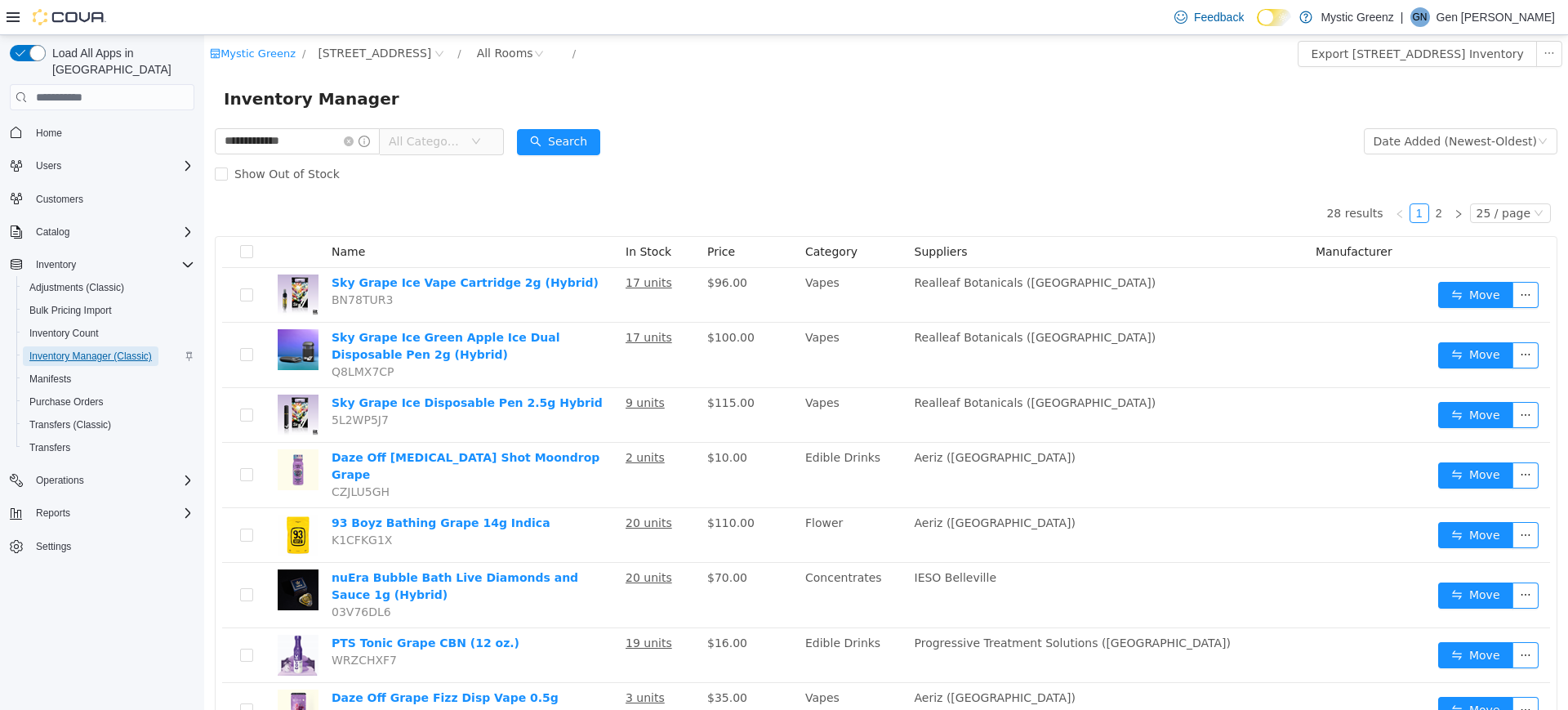
click at [73, 350] on span "Inventory Manager (Classic)" at bounding box center [91, 356] width 123 height 13
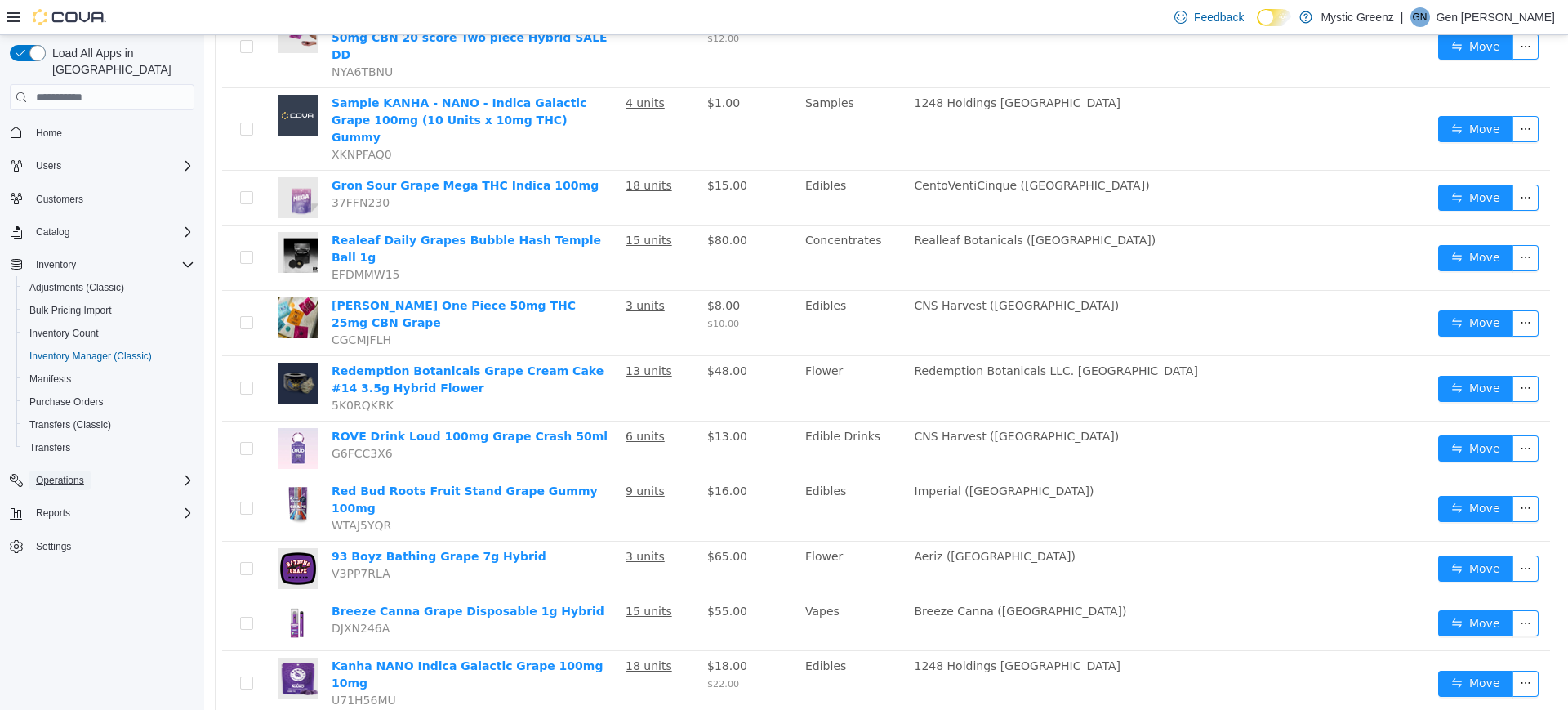
click at [79, 474] on span "Operations" at bounding box center [60, 481] width 48 height 13
click at [69, 553] on span "Reports" at bounding box center [53, 559] width 34 height 13
click at [47, 644] on span "Reports" at bounding box center [47, 650] width 34 height 13
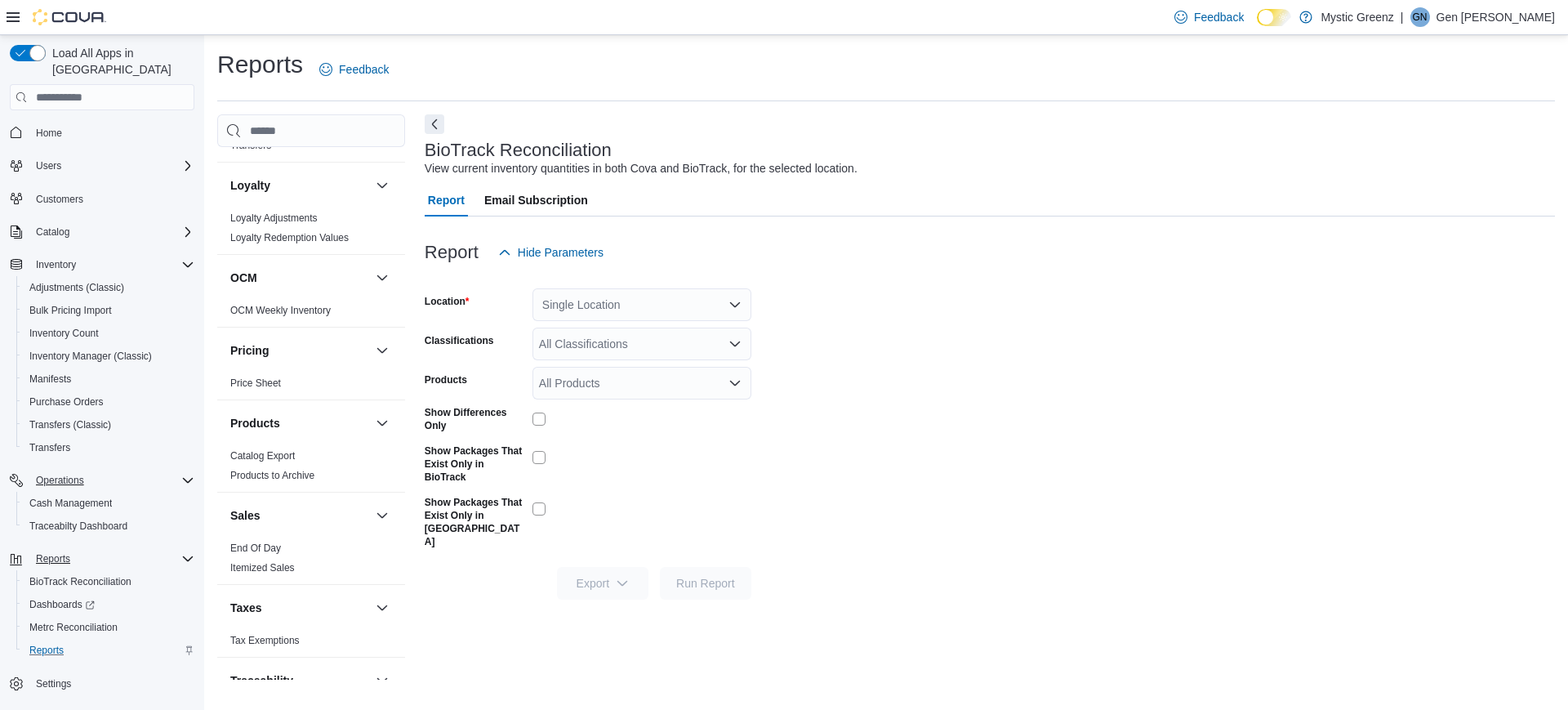
scroll to position [560, 0]
click at [259, 545] on link "End Of Day" at bounding box center [255, 539] width 51 height 11
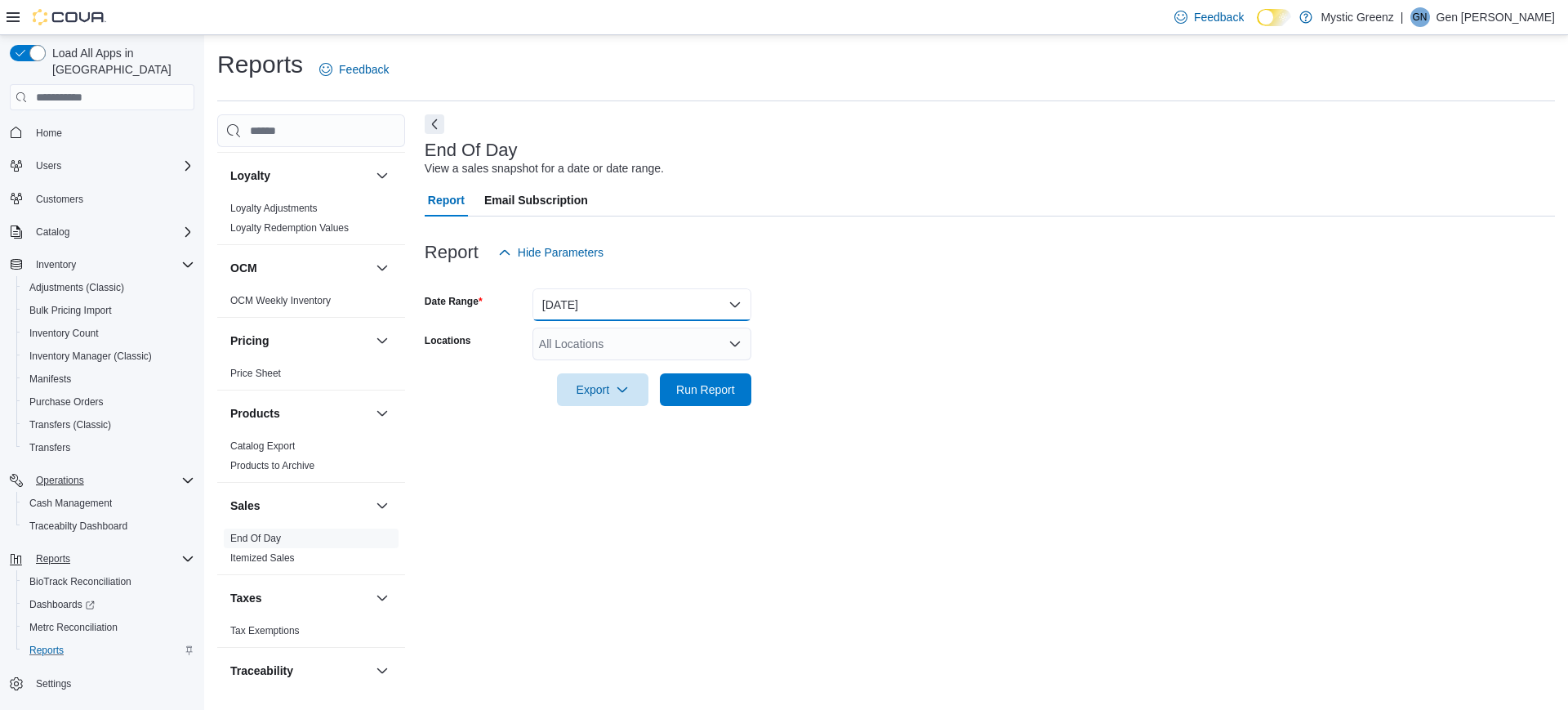
click at [683, 306] on button "[DATE]" at bounding box center [642, 305] width 219 height 33
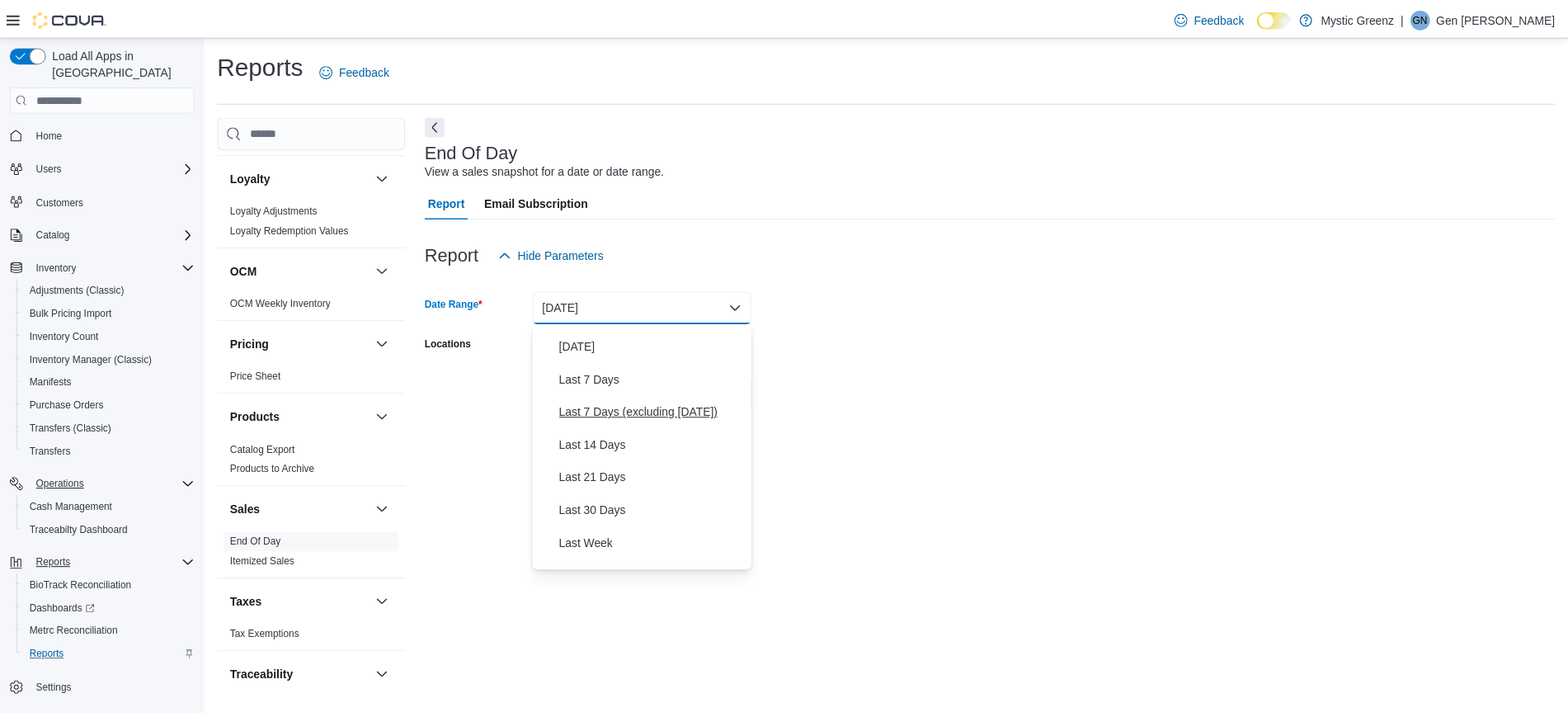
scroll to position [62, 0]
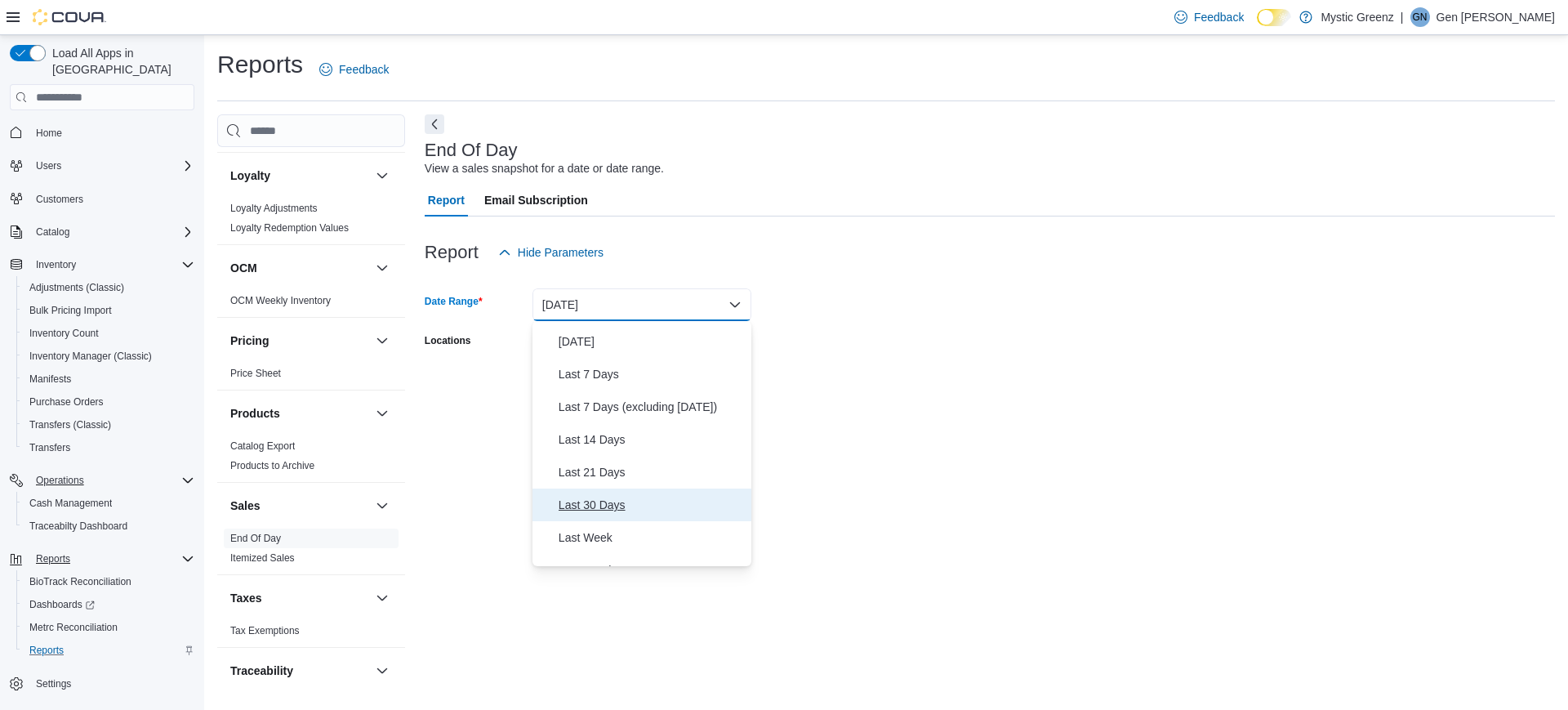
click at [614, 502] on span "Last 30 Days" at bounding box center [652, 505] width 187 height 20
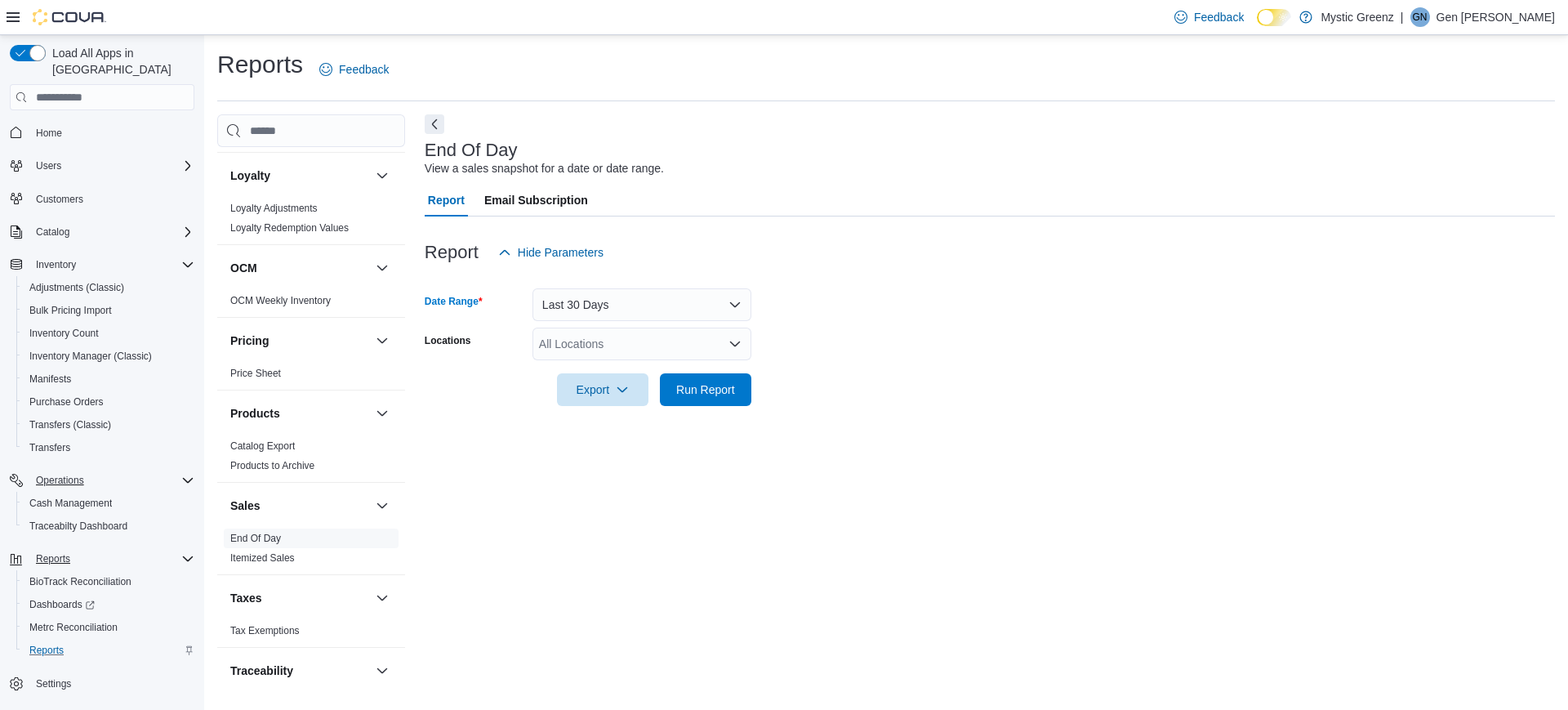
click at [782, 222] on div at bounding box center [989, 226] width 1130 height 20
click at [651, 358] on div "All Locations" at bounding box center [642, 344] width 219 height 33
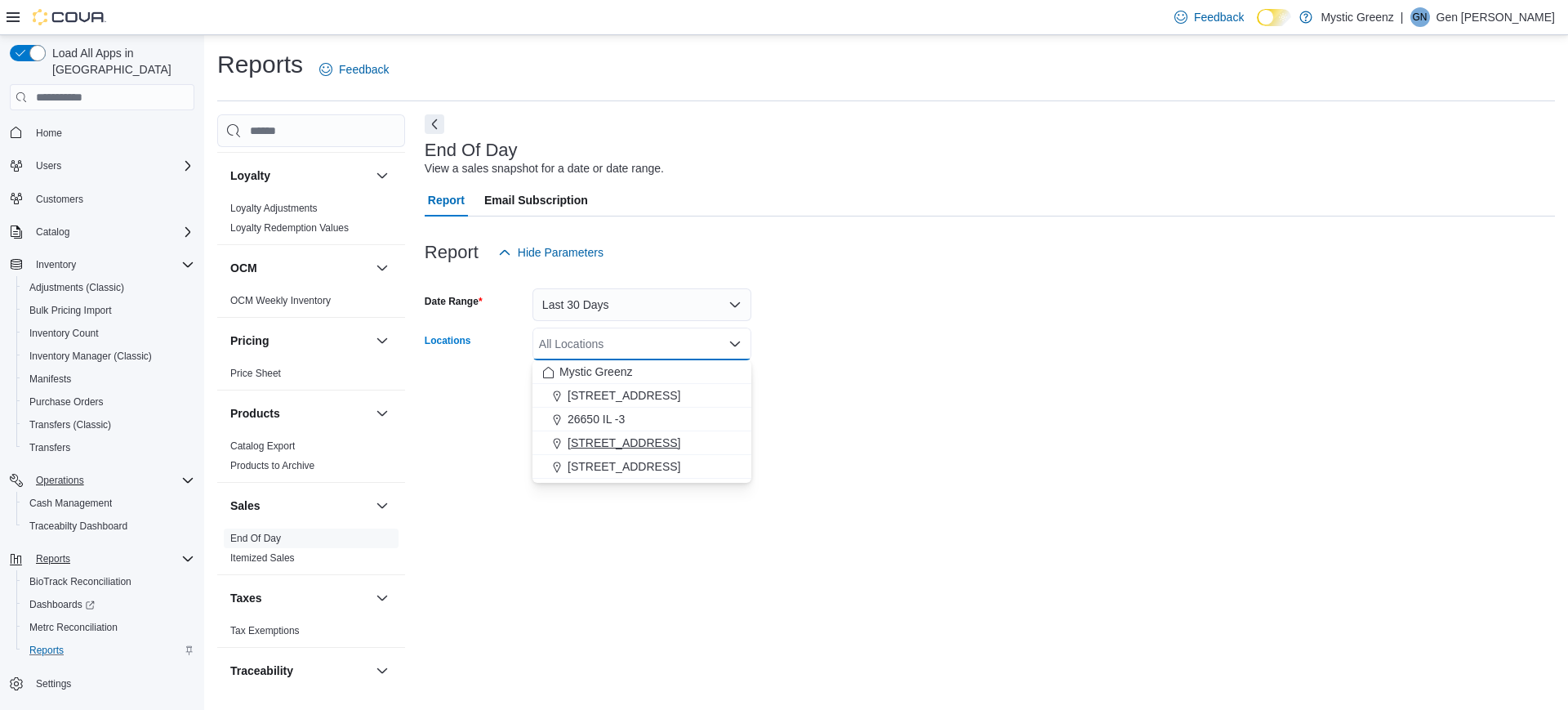
click at [619, 443] on span "[STREET_ADDRESS]" at bounding box center [624, 443] width 113 height 16
click at [604, 547] on div "End Of Day View a sales snapshot for a date or date range. Report Email Subscri…" at bounding box center [989, 397] width 1130 height 565
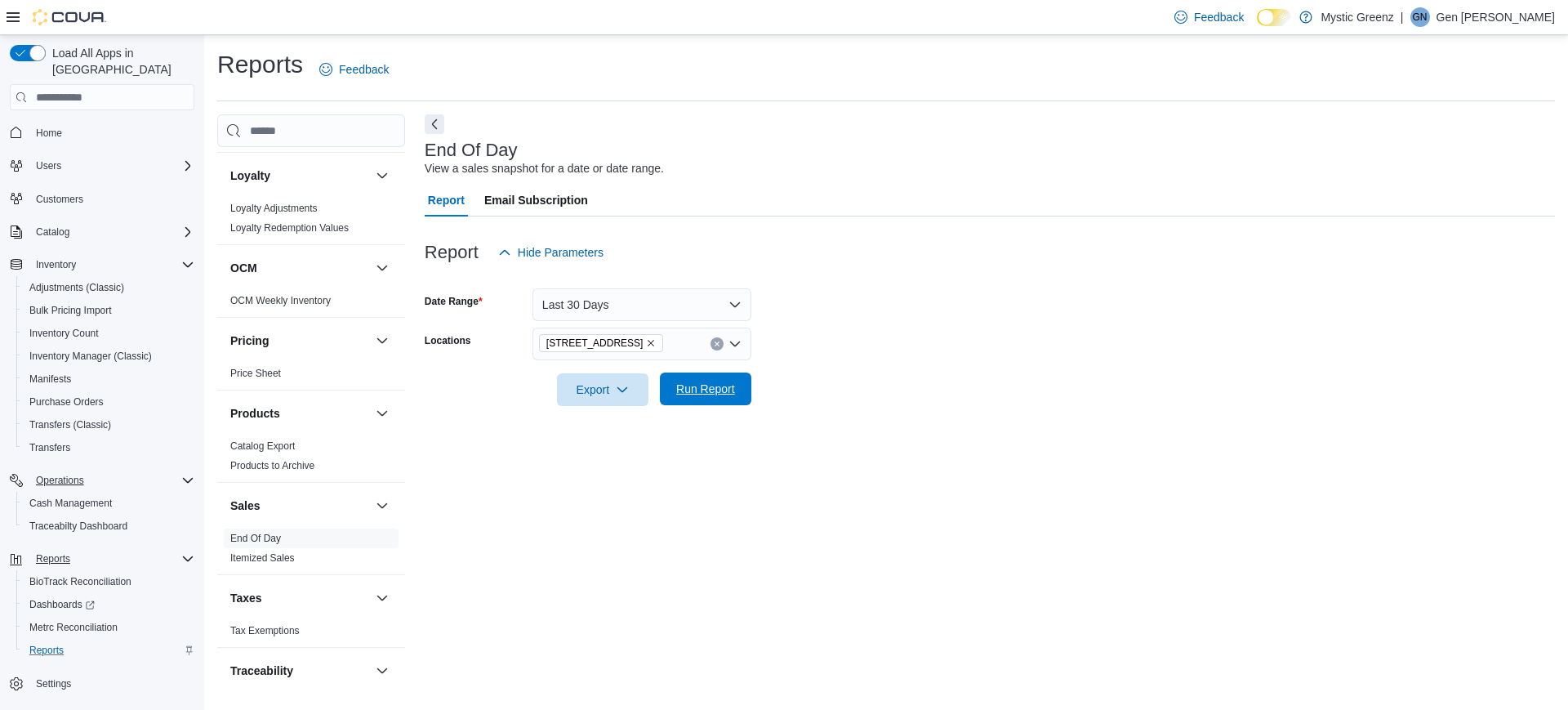
click at [695, 389] on span "Run Report" at bounding box center [705, 389] width 59 height 16
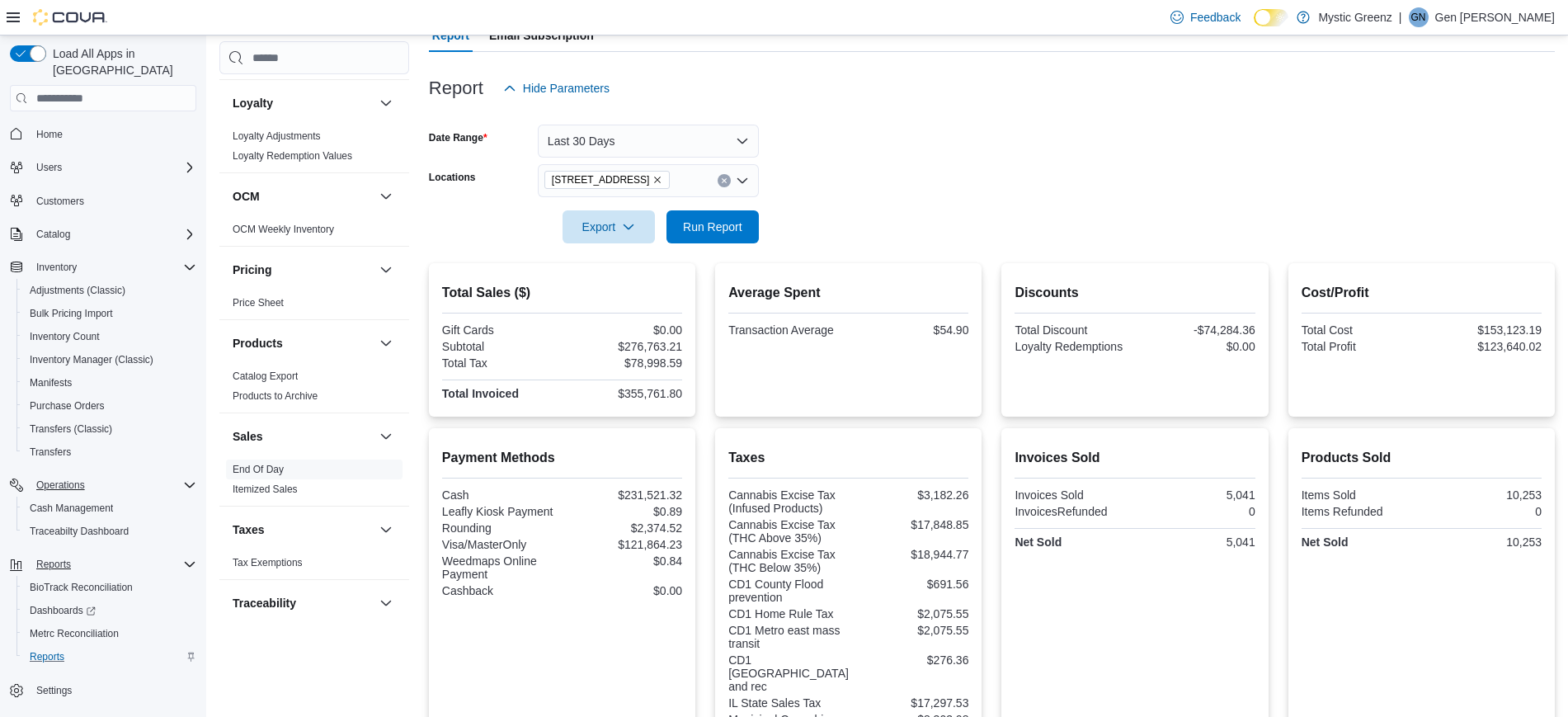
scroll to position [166, 0]
click at [740, 143] on button "Last 30 Days" at bounding box center [648, 142] width 221 height 33
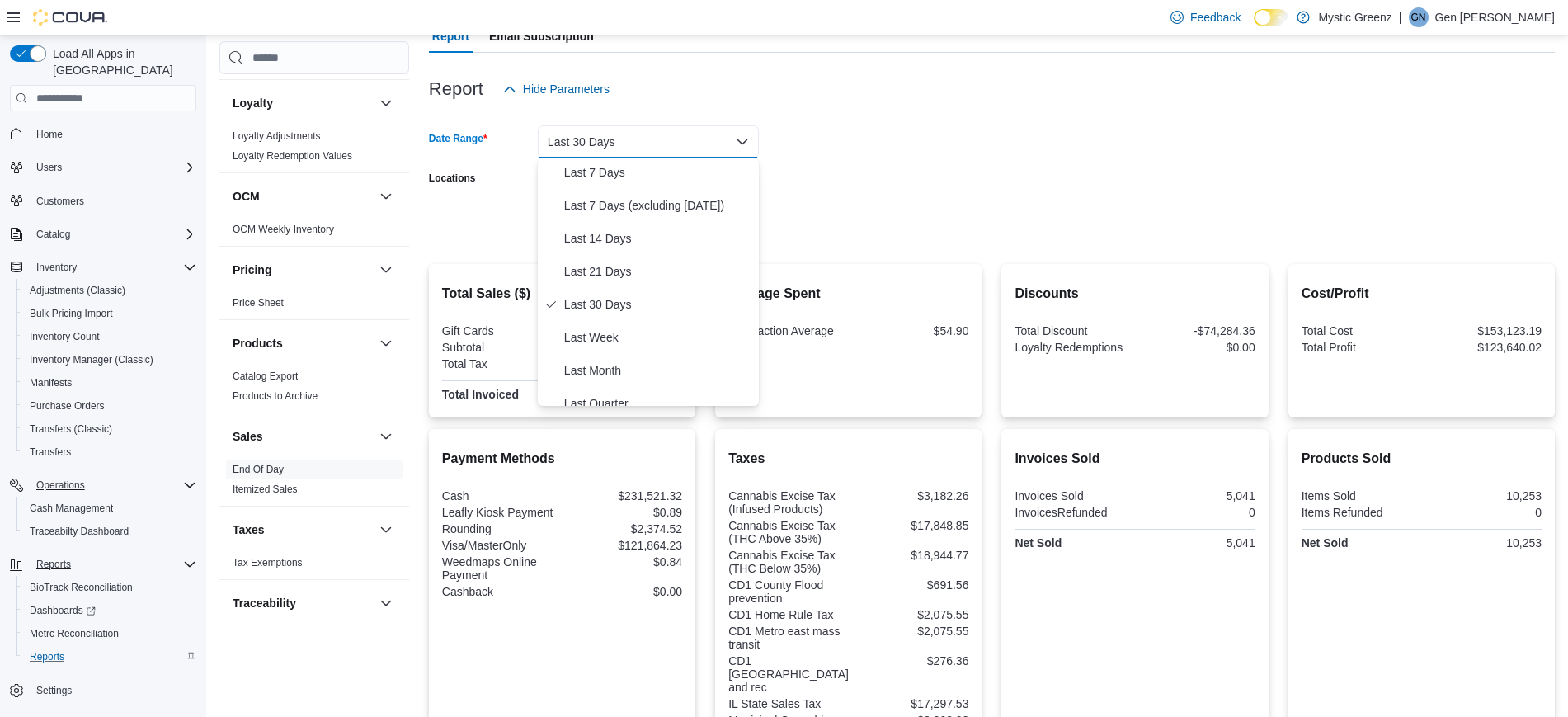
scroll to position [88, 0]
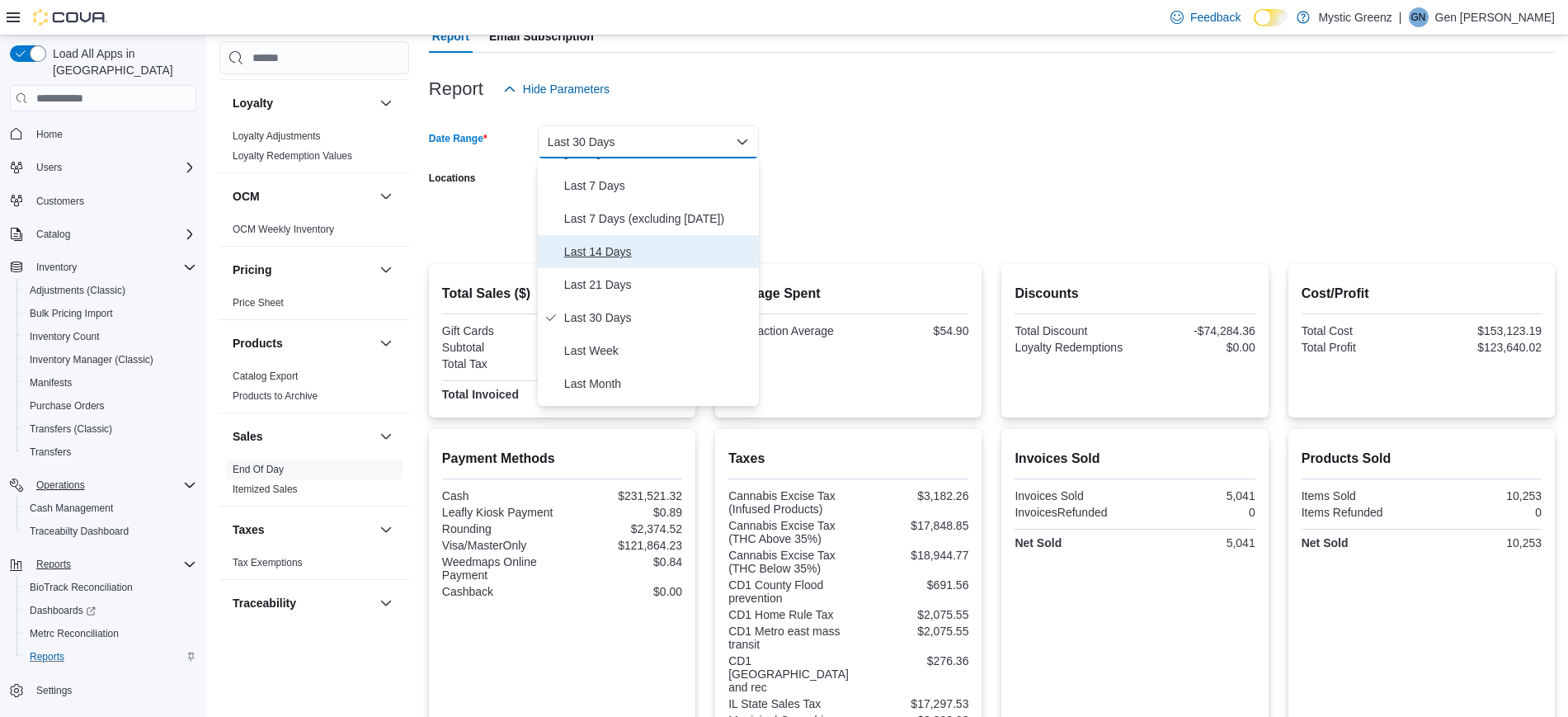
click at [622, 251] on span "Last 14 Days" at bounding box center [659, 251] width 188 height 20
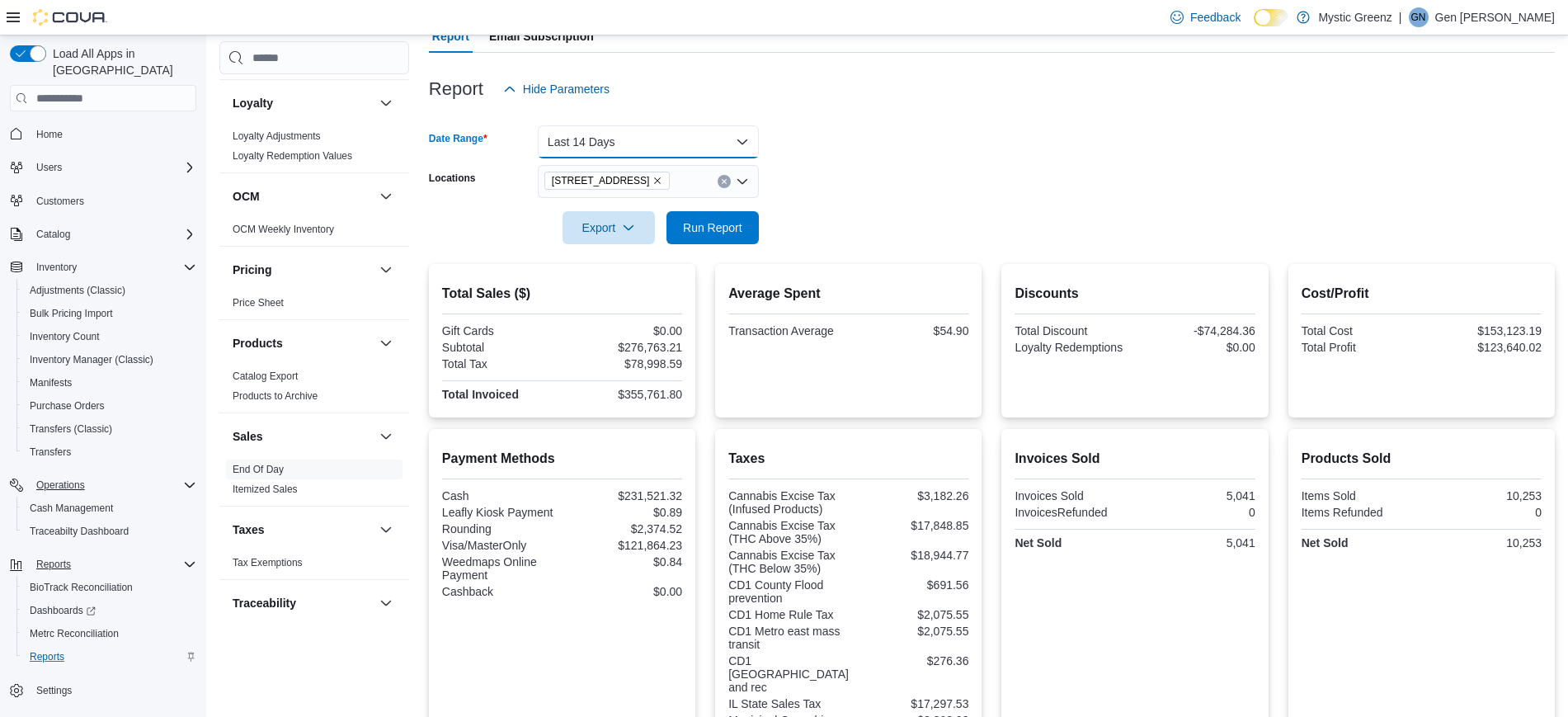
click at [691, 140] on button "Last 14 Days" at bounding box center [648, 142] width 221 height 33
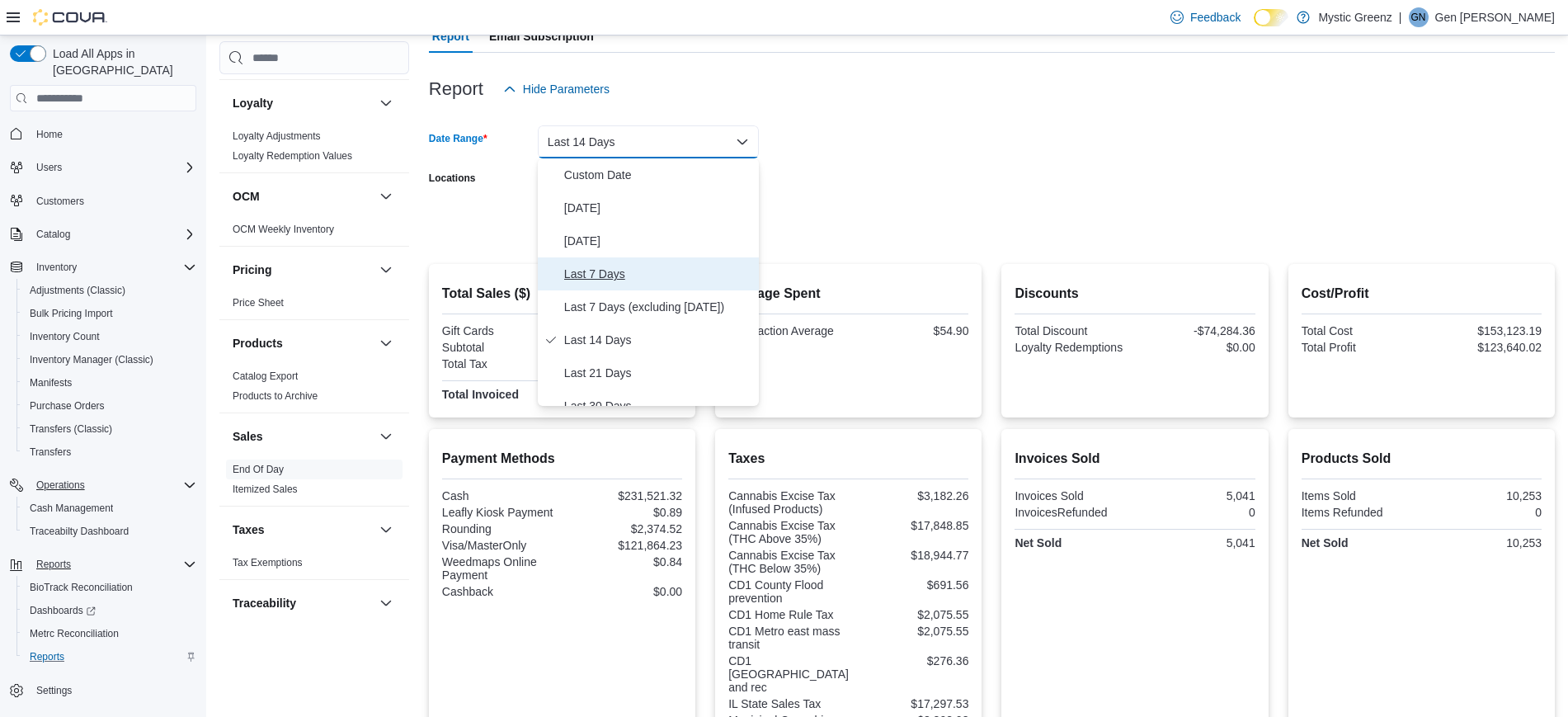
click at [652, 275] on span "Last 7 Days" at bounding box center [659, 274] width 188 height 20
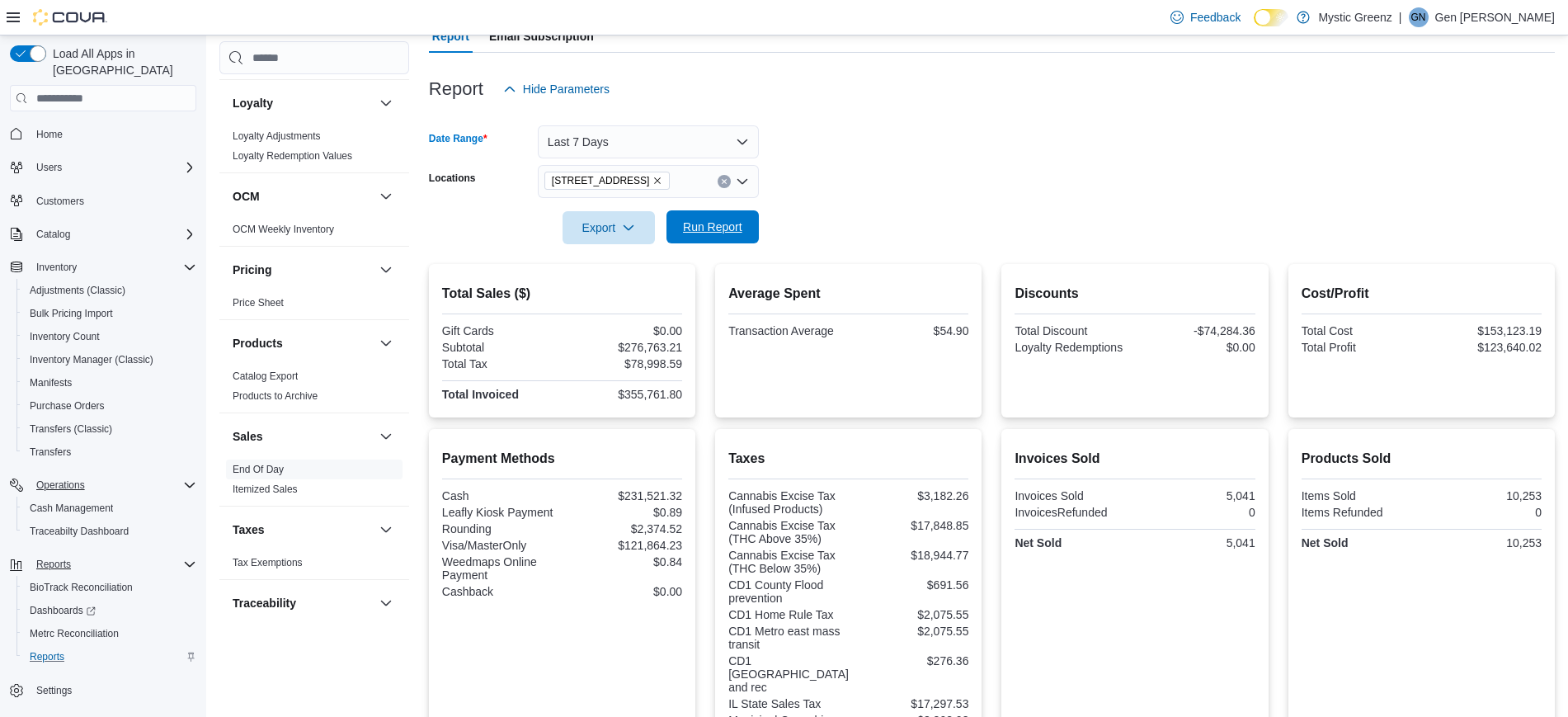
click at [709, 237] on span "Run Report" at bounding box center [713, 227] width 73 height 33
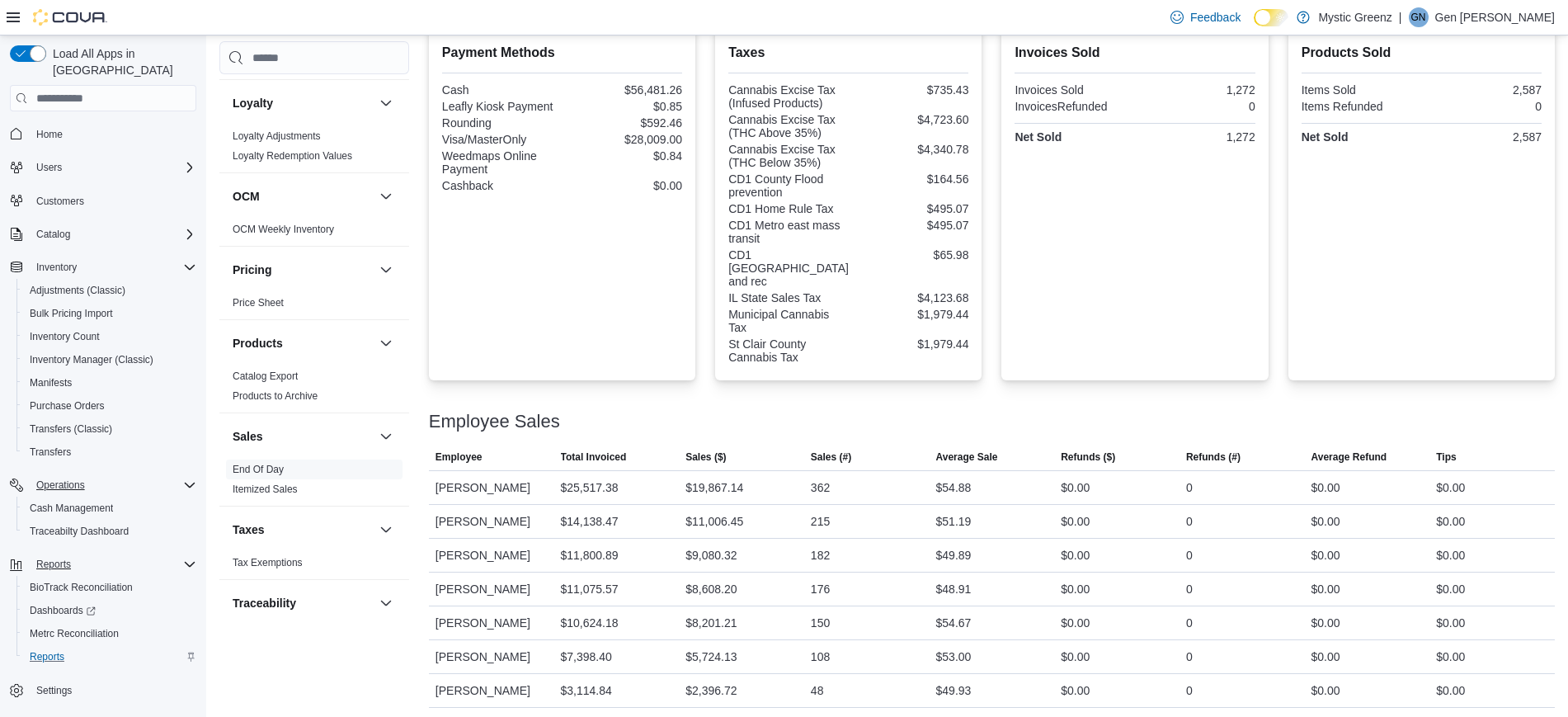
scroll to position [574, 0]
click at [815, 409] on div "Employee Sales" at bounding box center [992, 419] width 1126 height 20
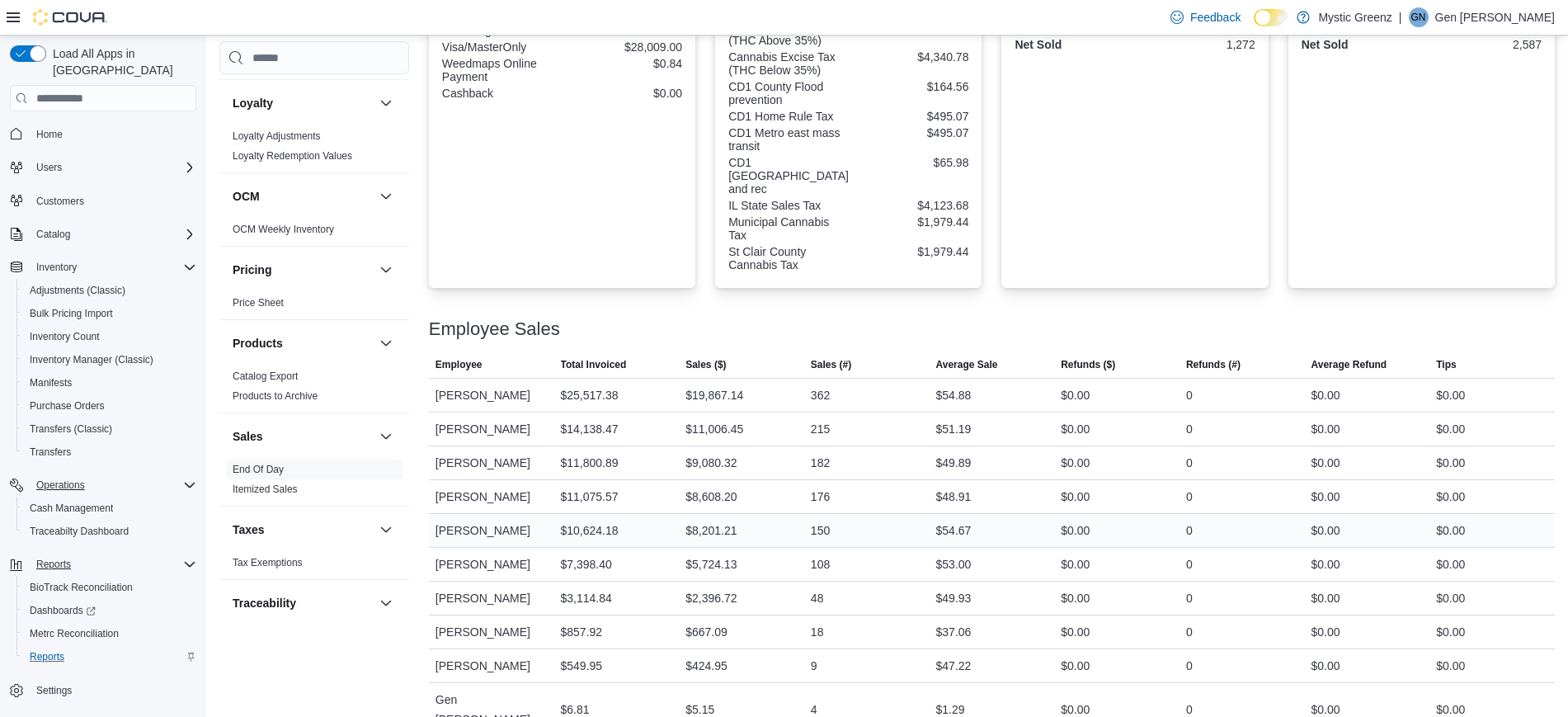
scroll to position [663, 0]
